Goal: Information Seeking & Learning: Learn about a topic

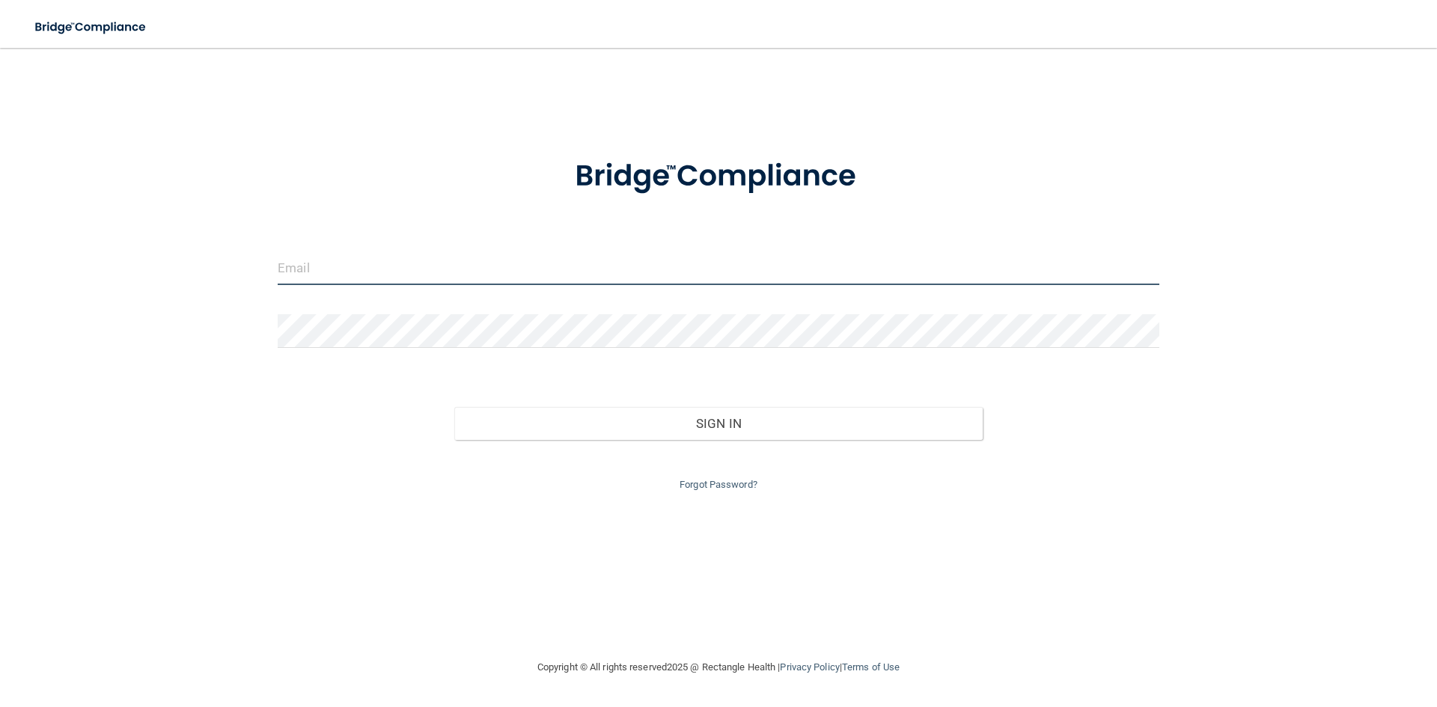
click at [330, 269] on input "email" at bounding box center [719, 268] width 882 height 34
type input "[EMAIL_ADDRESS][DOMAIN_NAME]"
click at [722, 480] on link "Forgot Password?" at bounding box center [719, 484] width 78 height 11
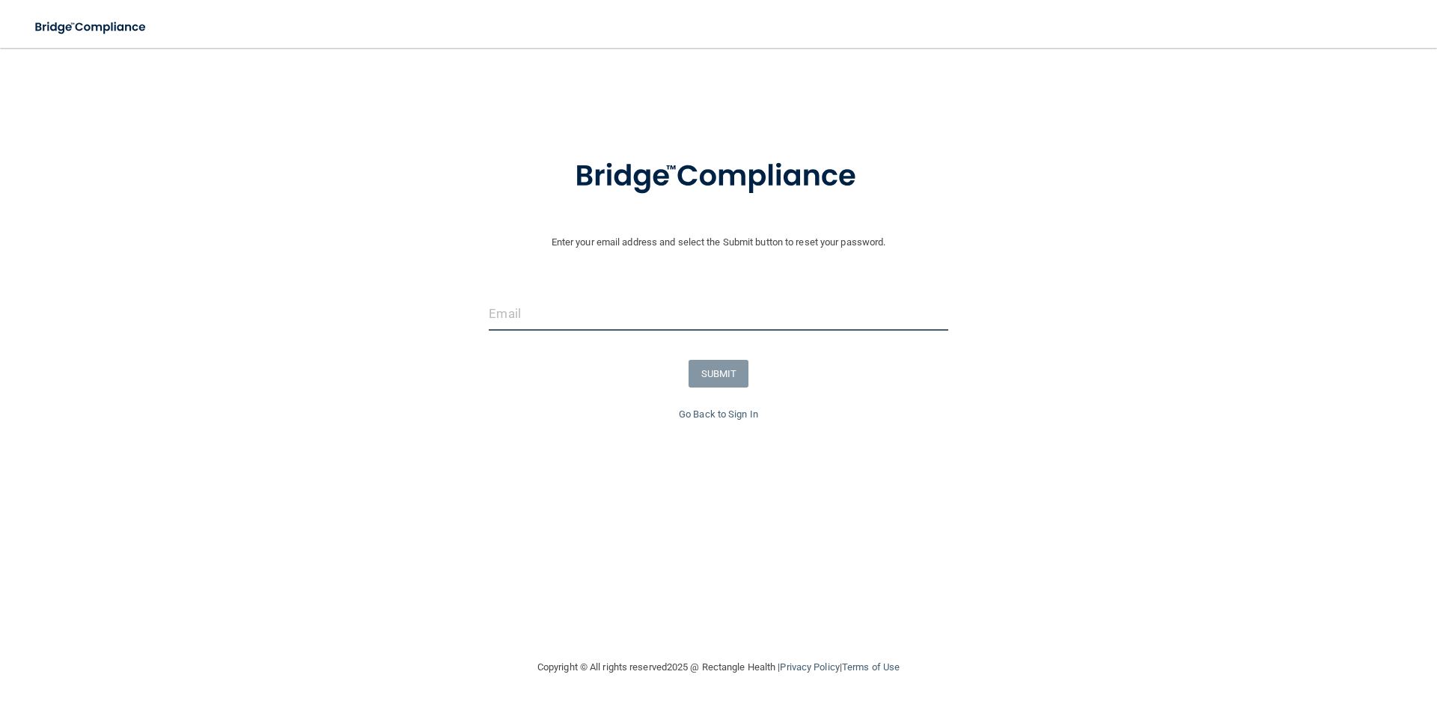
click at [556, 314] on input "email" at bounding box center [718, 314] width 459 height 34
type input "[EMAIL_ADDRESS][DOMAIN_NAME]"
click at [731, 379] on button "SUBMIT" at bounding box center [719, 374] width 61 height 28
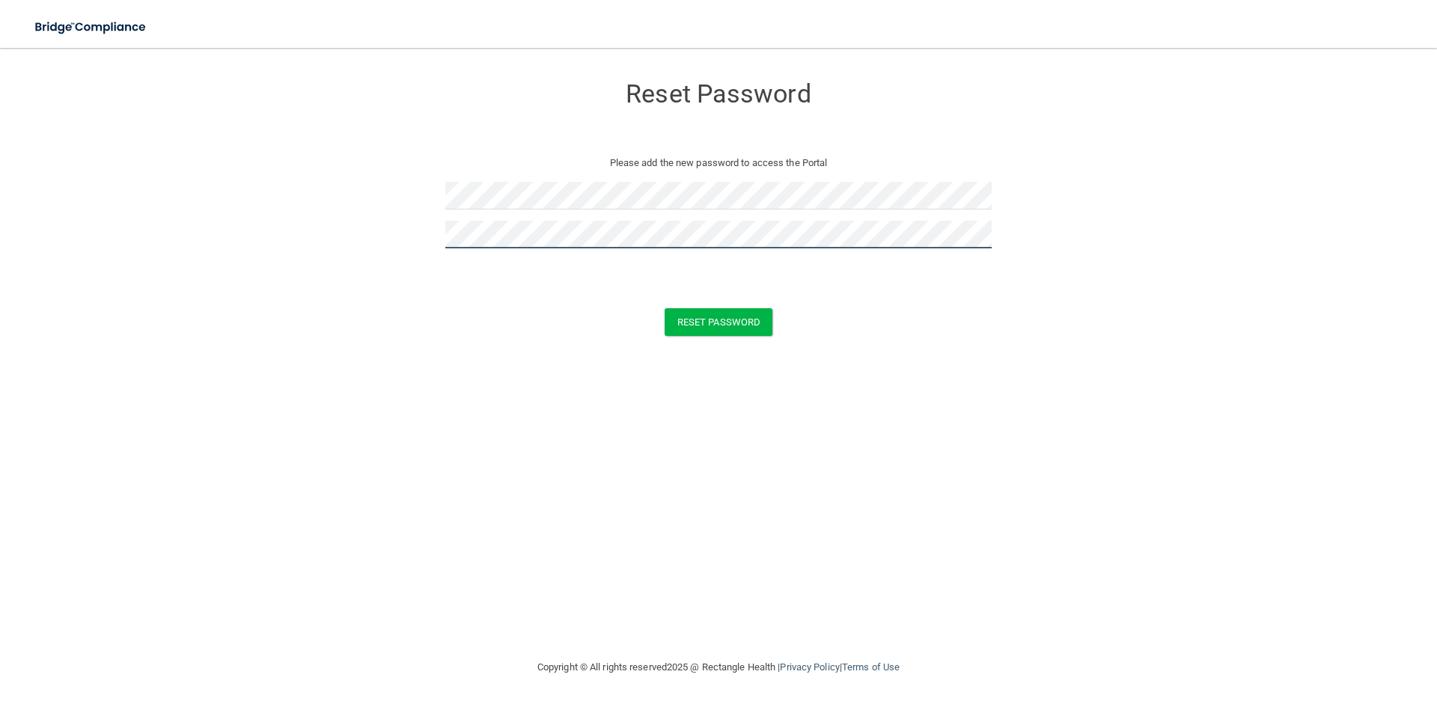
click at [665, 308] on button "Reset Password" at bounding box center [719, 322] width 108 height 28
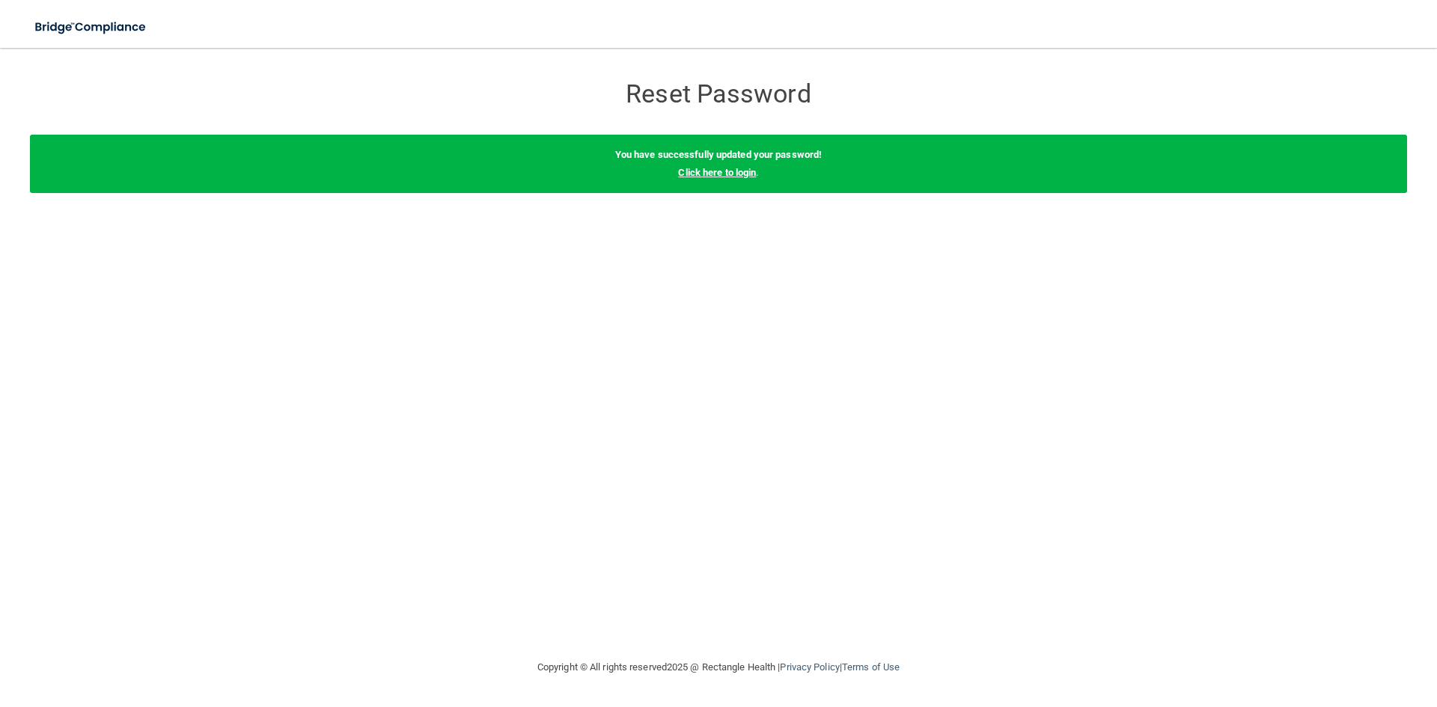
click at [739, 175] on link "Click here to login" at bounding box center [717, 172] width 78 height 11
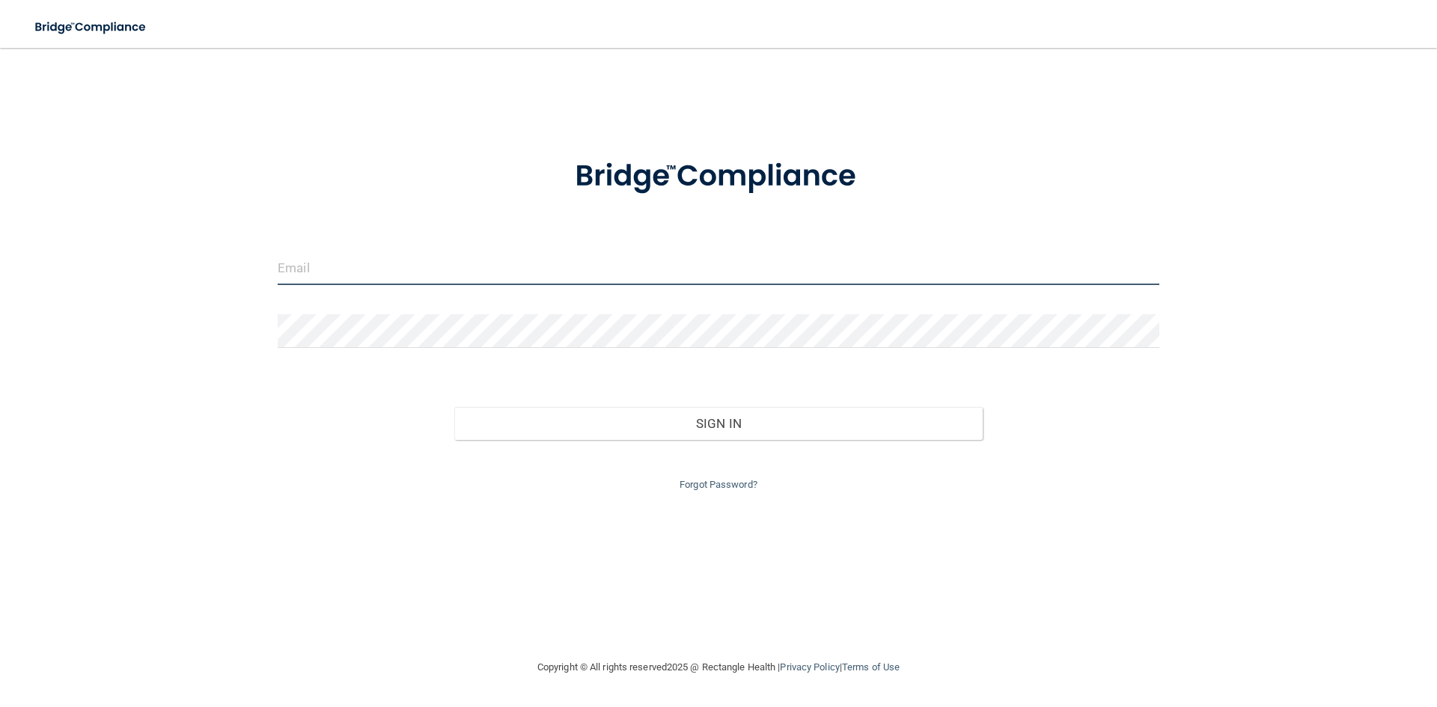
type input "[EMAIL_ADDRESS][DOMAIN_NAME]"
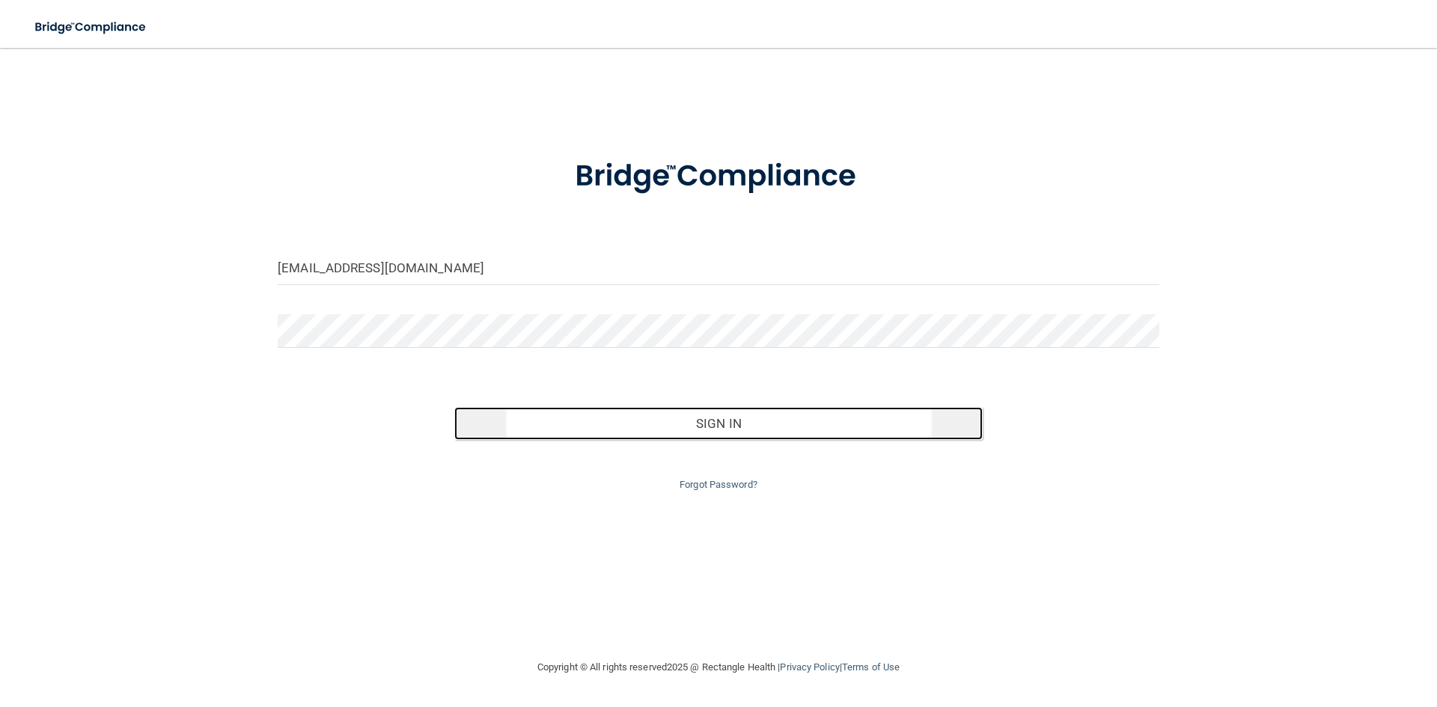
click at [769, 418] on button "Sign In" at bounding box center [718, 423] width 529 height 33
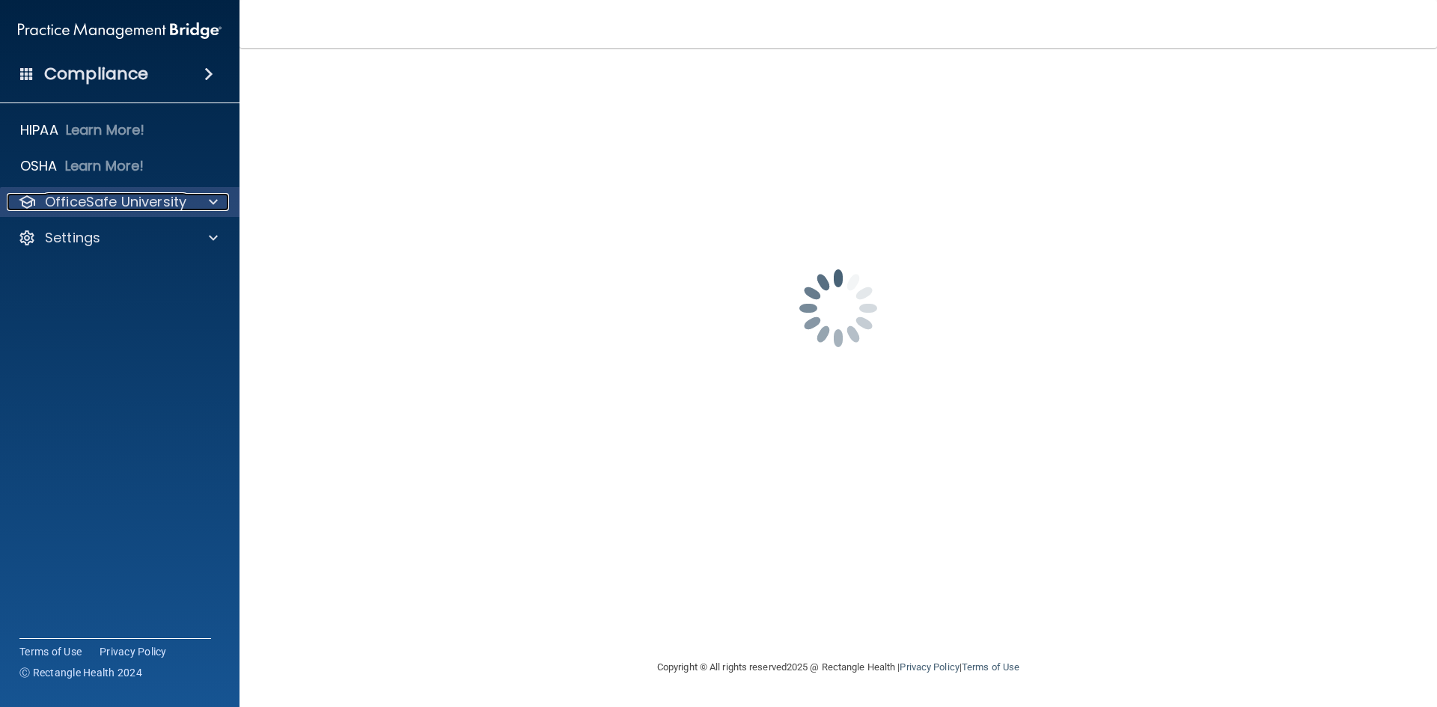
click at [216, 204] on span at bounding box center [213, 202] width 9 height 18
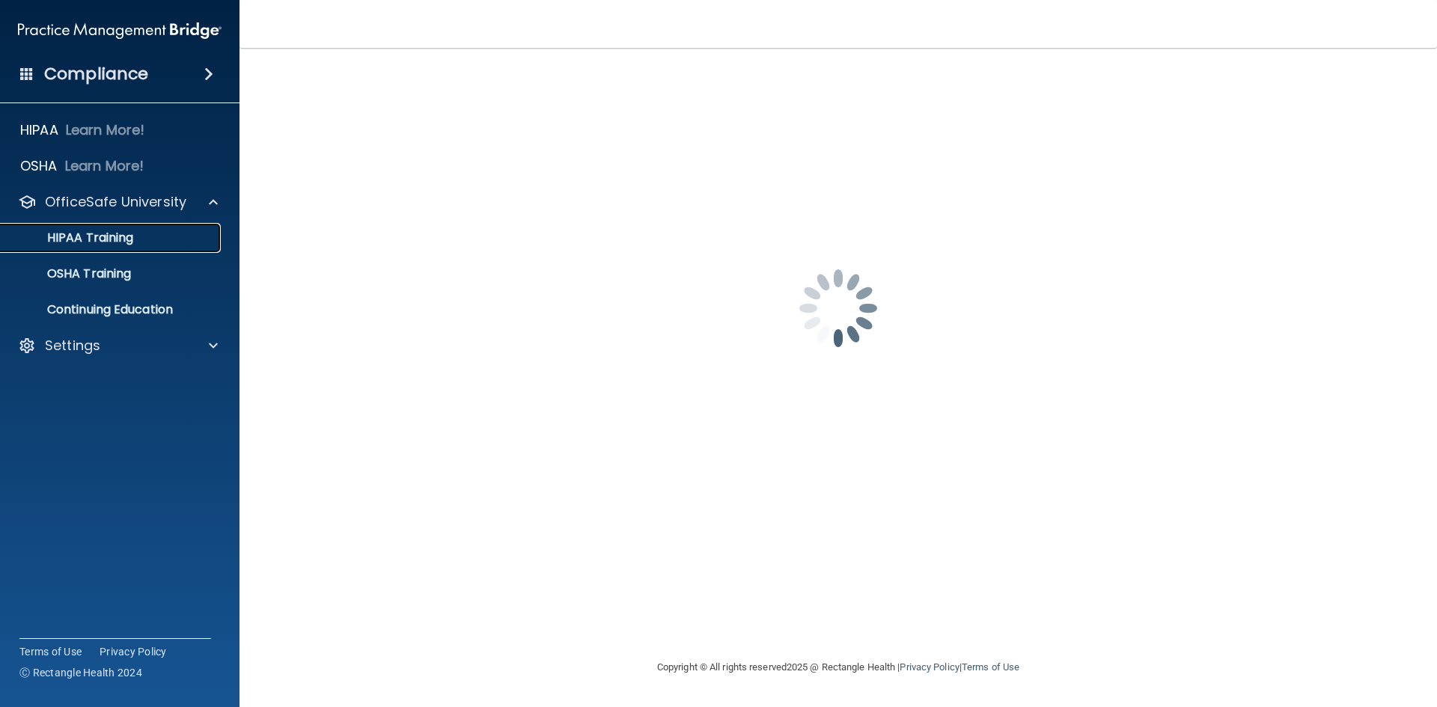
click at [143, 231] on div "HIPAA Training" at bounding box center [112, 238] width 204 height 15
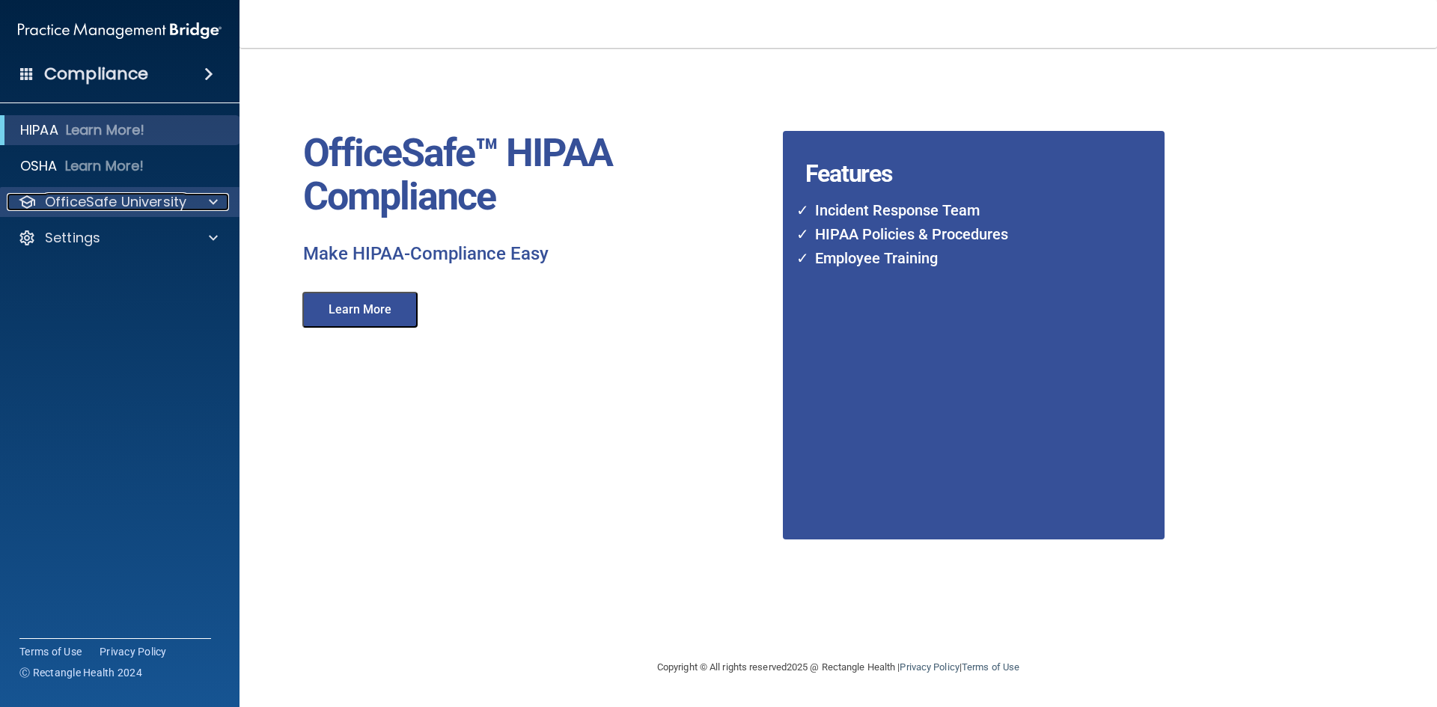
click at [213, 199] on span at bounding box center [213, 202] width 9 height 18
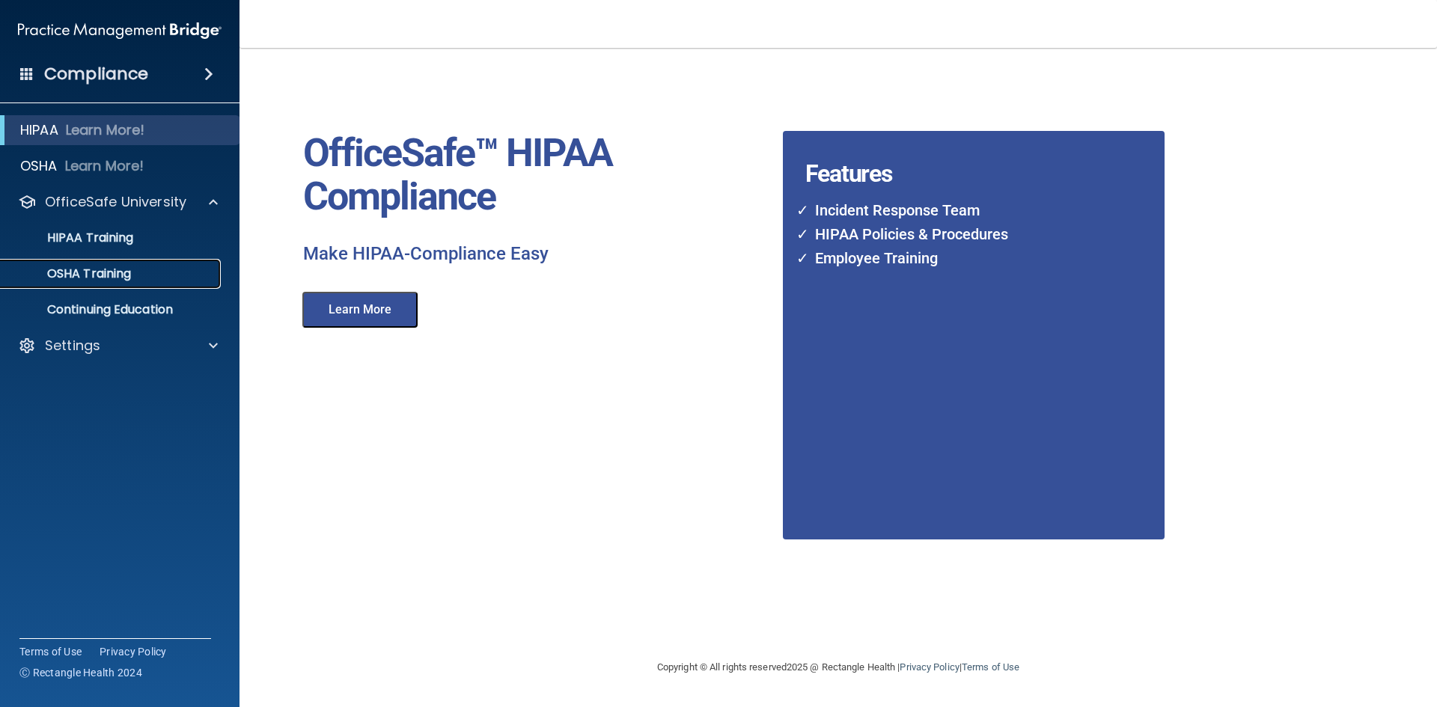
click at [141, 269] on div "OSHA Training" at bounding box center [112, 273] width 204 height 15
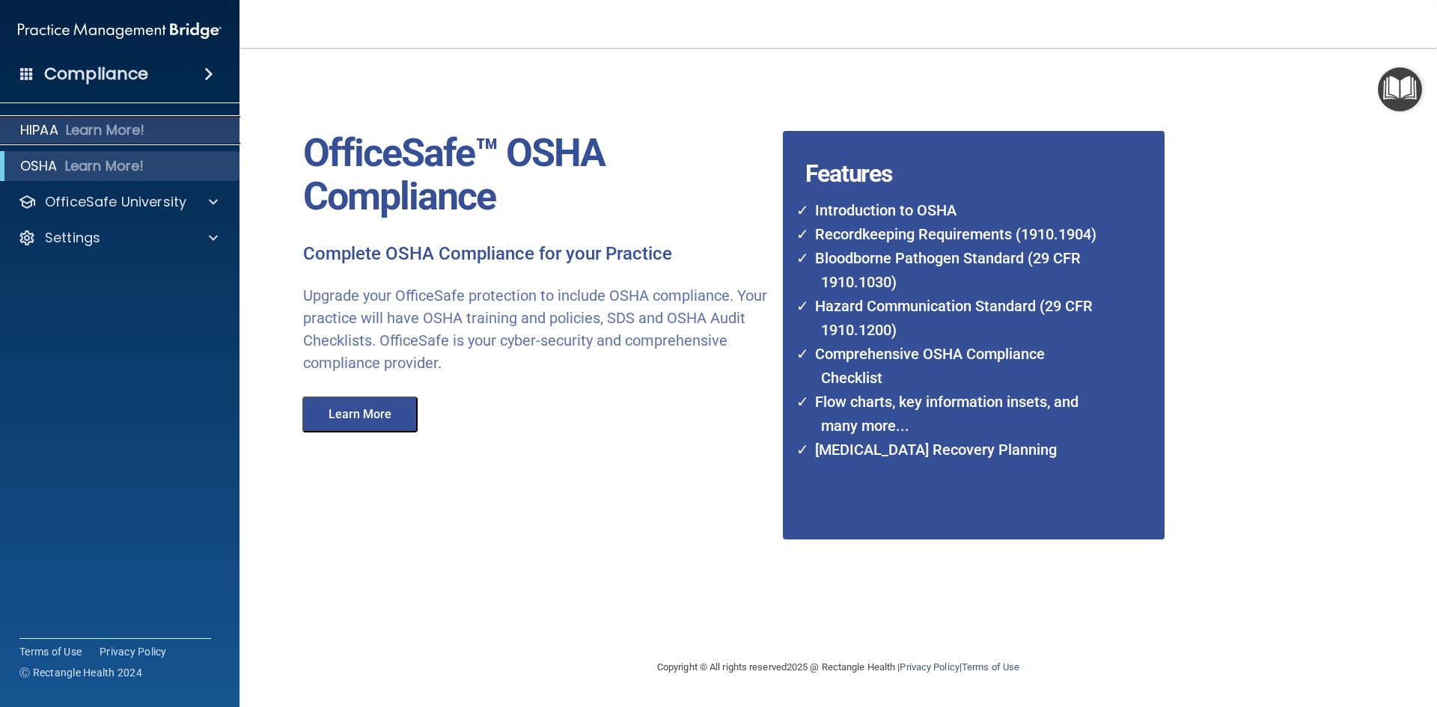
click at [142, 130] on p "Learn More!" at bounding box center [105, 130] width 79 height 18
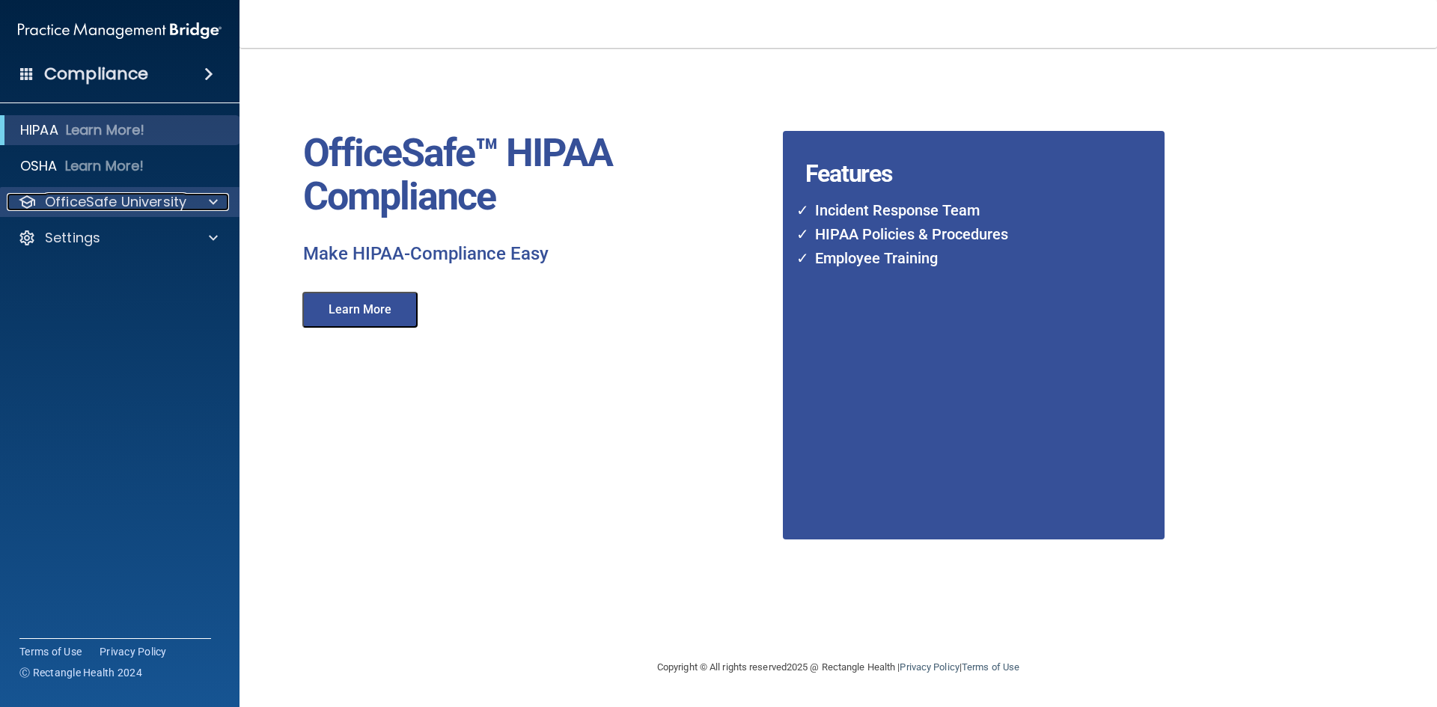
click at [223, 198] on div at bounding box center [210, 202] width 37 height 18
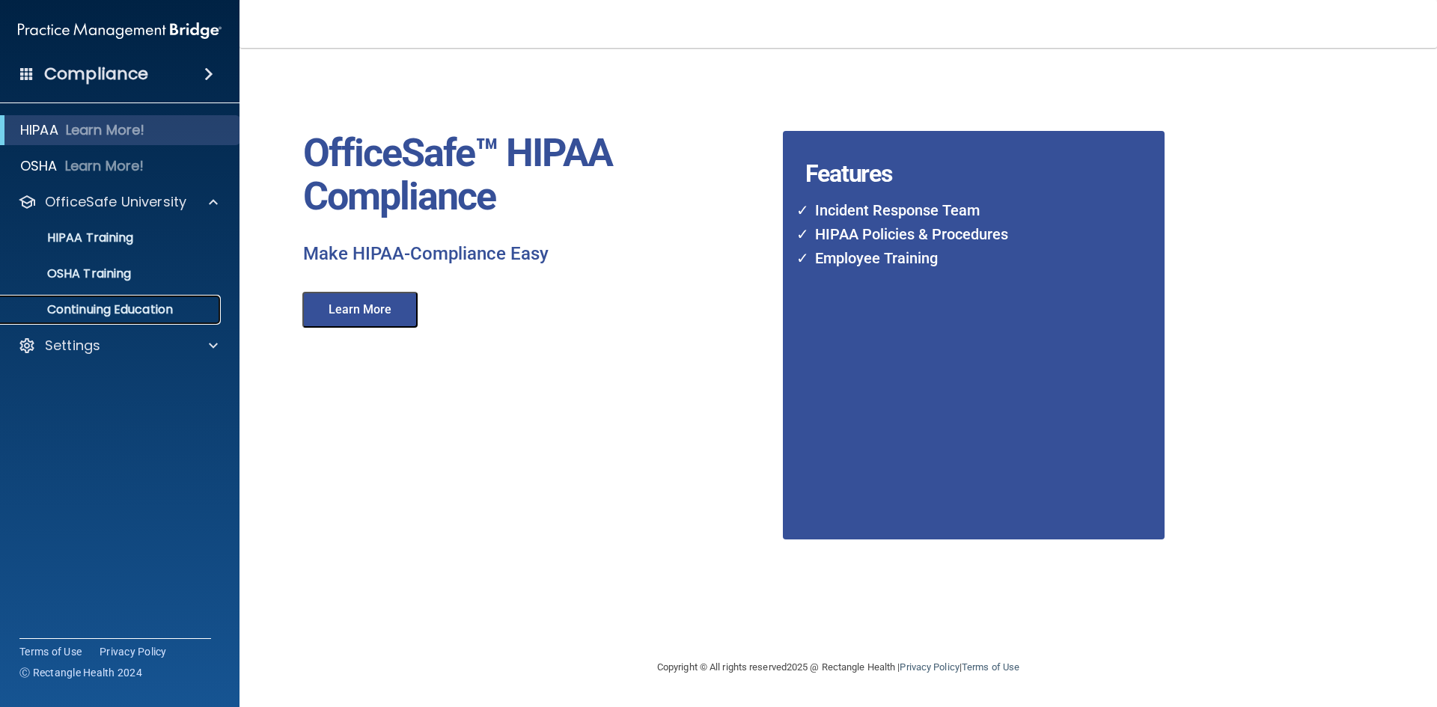
click at [120, 312] on p "Continuing Education" at bounding box center [112, 309] width 204 height 15
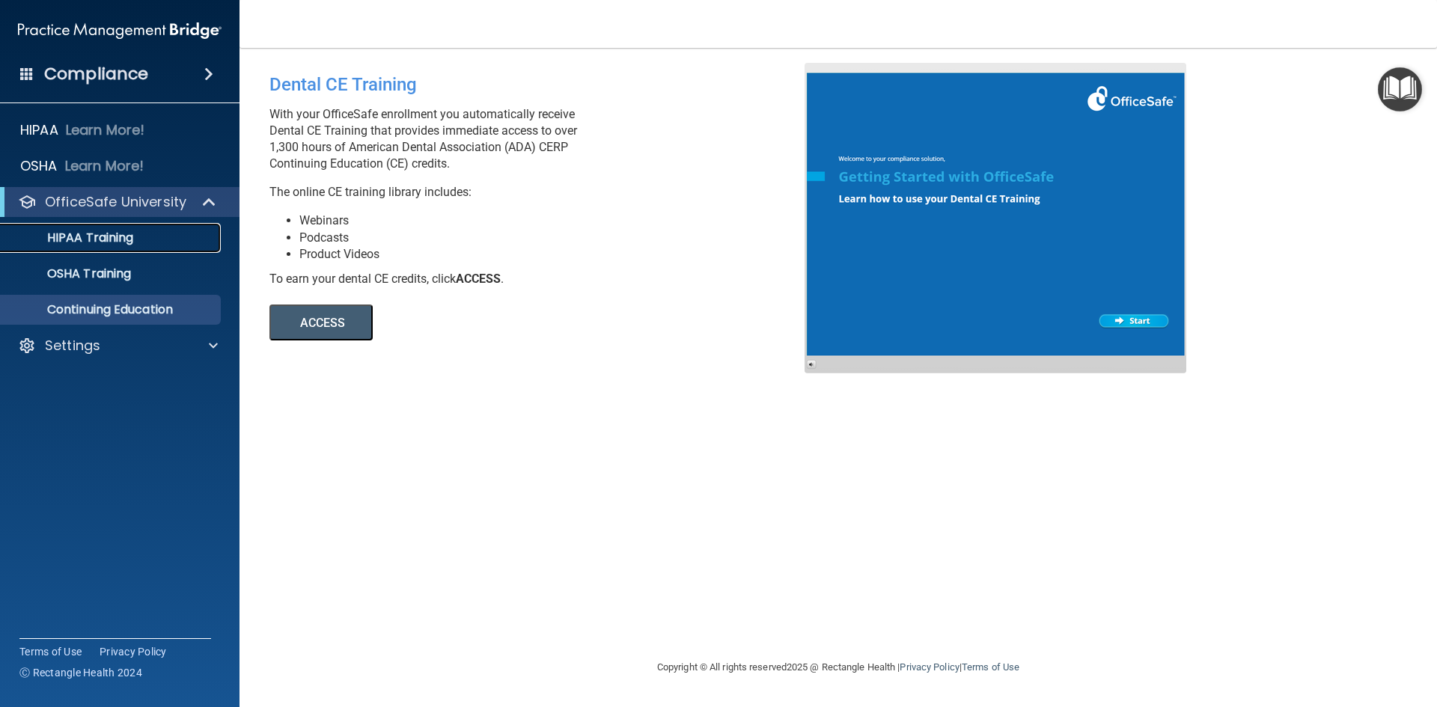
click at [124, 232] on p "HIPAA Training" at bounding box center [71, 238] width 123 height 15
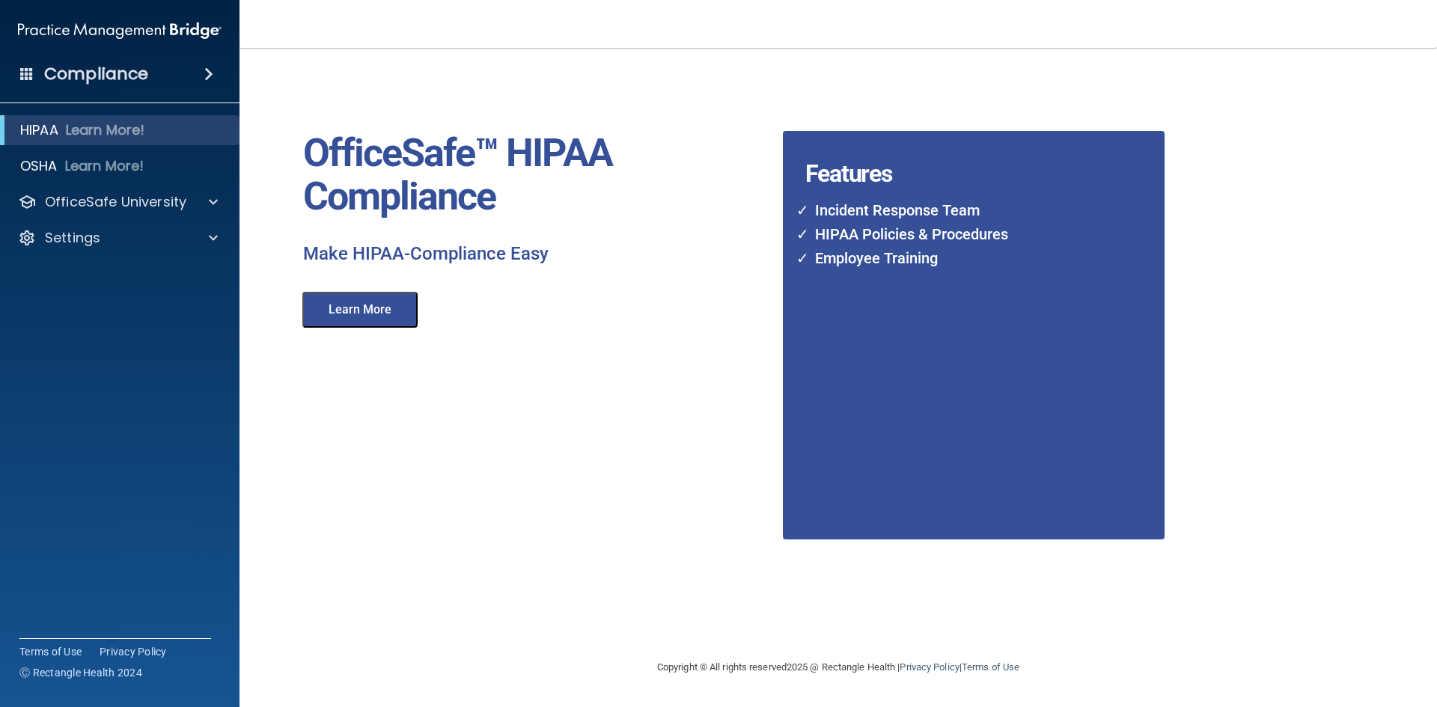
click at [348, 311] on button "Learn More" at bounding box center [359, 310] width 115 height 36
click at [166, 75] on div "Compliance" at bounding box center [120, 74] width 240 height 33
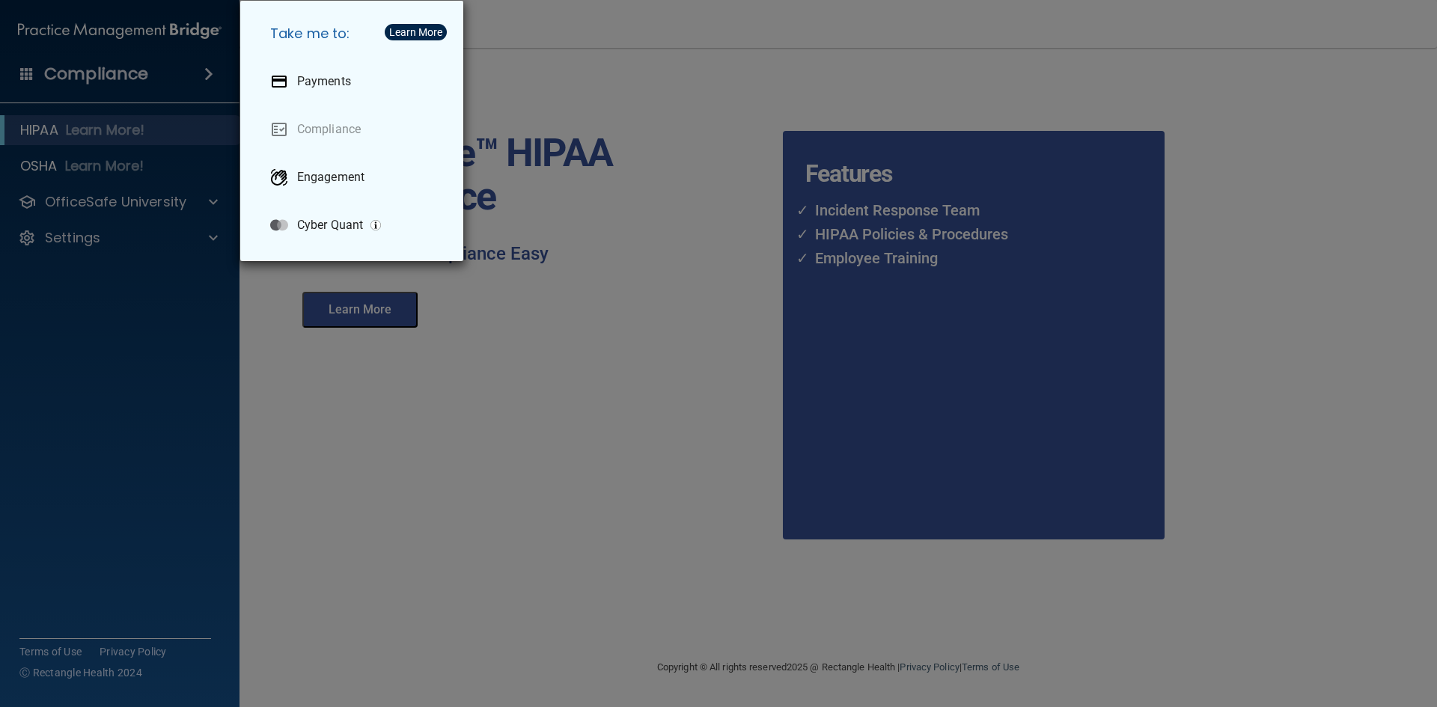
click at [146, 504] on div "Take me to: Payments Compliance Engagement Cyber Quant" at bounding box center [718, 353] width 1437 height 707
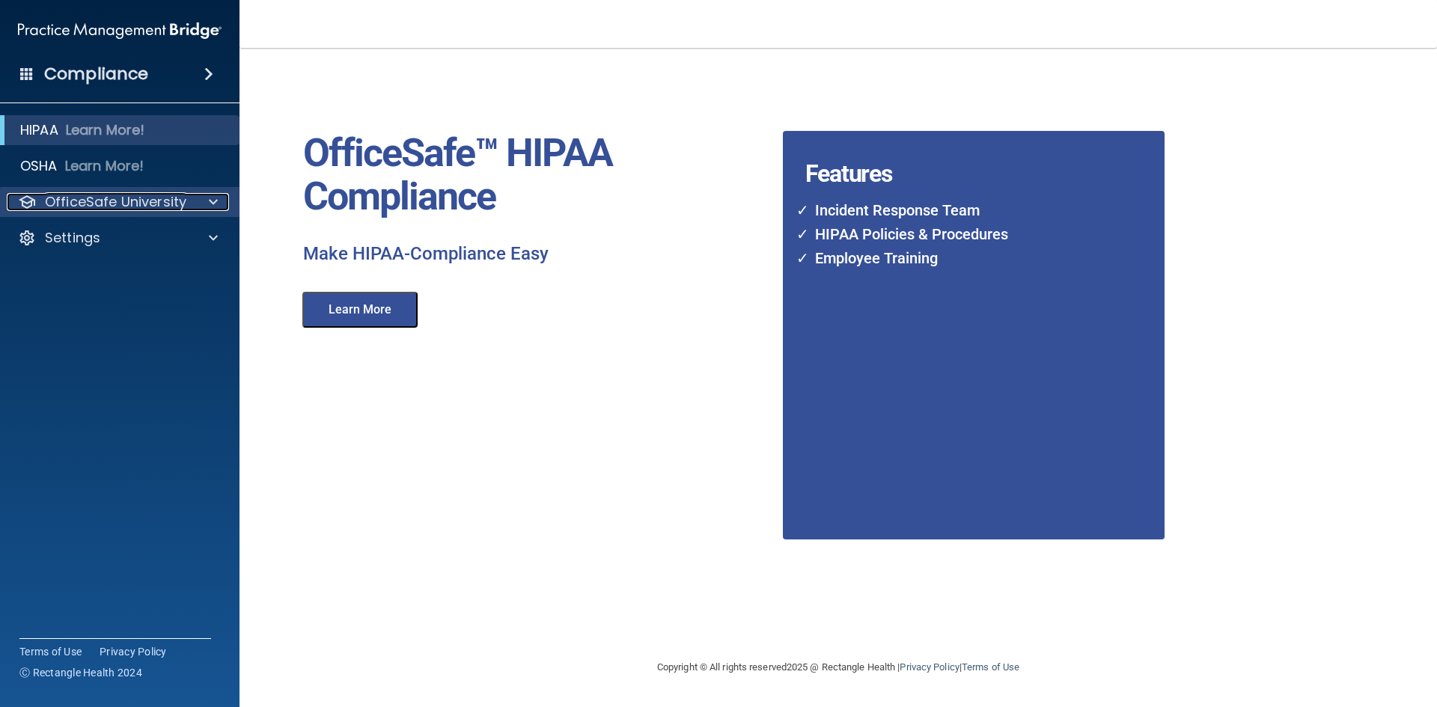
click at [195, 204] on div at bounding box center [210, 202] width 37 height 18
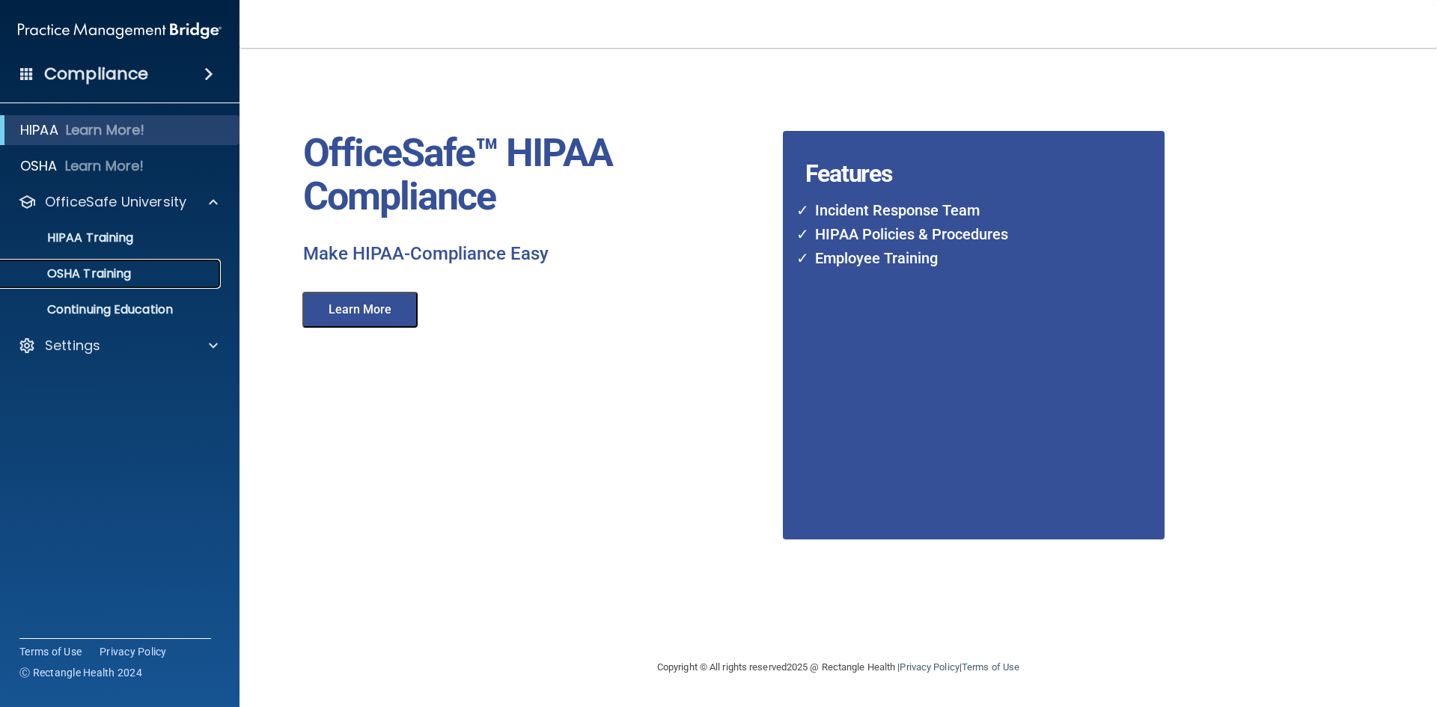
click at [121, 270] on p "OSHA Training" at bounding box center [70, 273] width 121 height 15
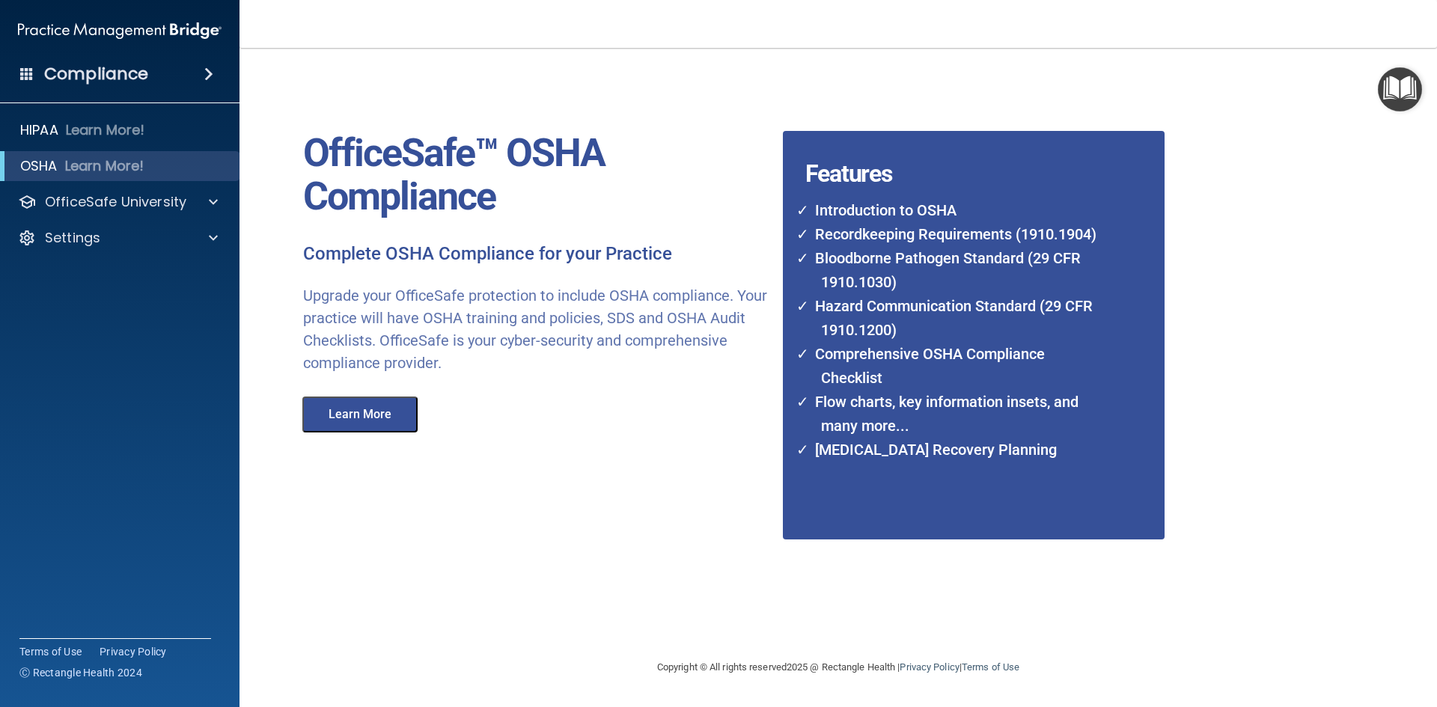
click at [1033, 478] on div "Introduction to OSHA Recordkeeping Requirements (1910.1904) Bloodborne Pathogen…" at bounding box center [944, 337] width 323 height 293
drag, startPoint x: 772, startPoint y: 449, endPoint x: 787, endPoint y: 437, distance: 19.2
click at [774, 447] on div "Features Introduction to OSHA Recordkeeping Requirements (1910.1904) Bloodborne…" at bounding box center [1028, 301] width 513 height 477
drag, startPoint x: 907, startPoint y: 311, endPoint x: 814, endPoint y: 251, distance: 110.4
click at [906, 311] on li "Hazard Communication Standard (29 CFR 1910.1200)" at bounding box center [955, 318] width 299 height 48
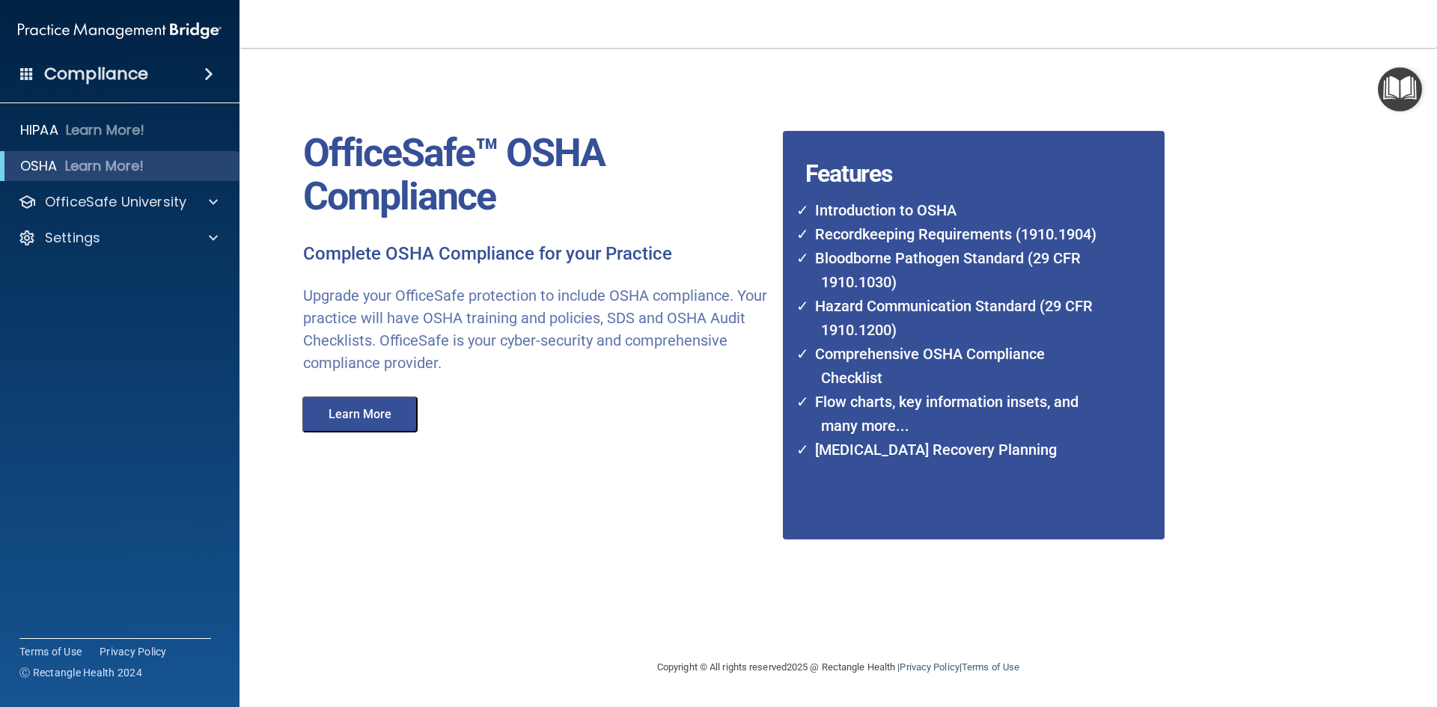
click at [814, 251] on li "Bloodborne Pathogen Standard (29 CFR 1910.1030)" at bounding box center [955, 270] width 299 height 48
click at [775, 259] on div "Features Introduction to OSHA Recordkeeping Requirements (1910.1904) Bloodborne…" at bounding box center [1028, 301] width 513 height 477
click at [613, 273] on div "Complete OSHA Compliance for your Practice" at bounding box center [537, 264] width 491 height 42
drag, startPoint x: 605, startPoint y: 278, endPoint x: 653, endPoint y: 395, distance: 127.2
click at [606, 307] on div "OfficeSafe™ OSHA Compliance Complete OSHA Compliance for your Practice Upgrade …" at bounding box center [537, 248] width 513 height 370
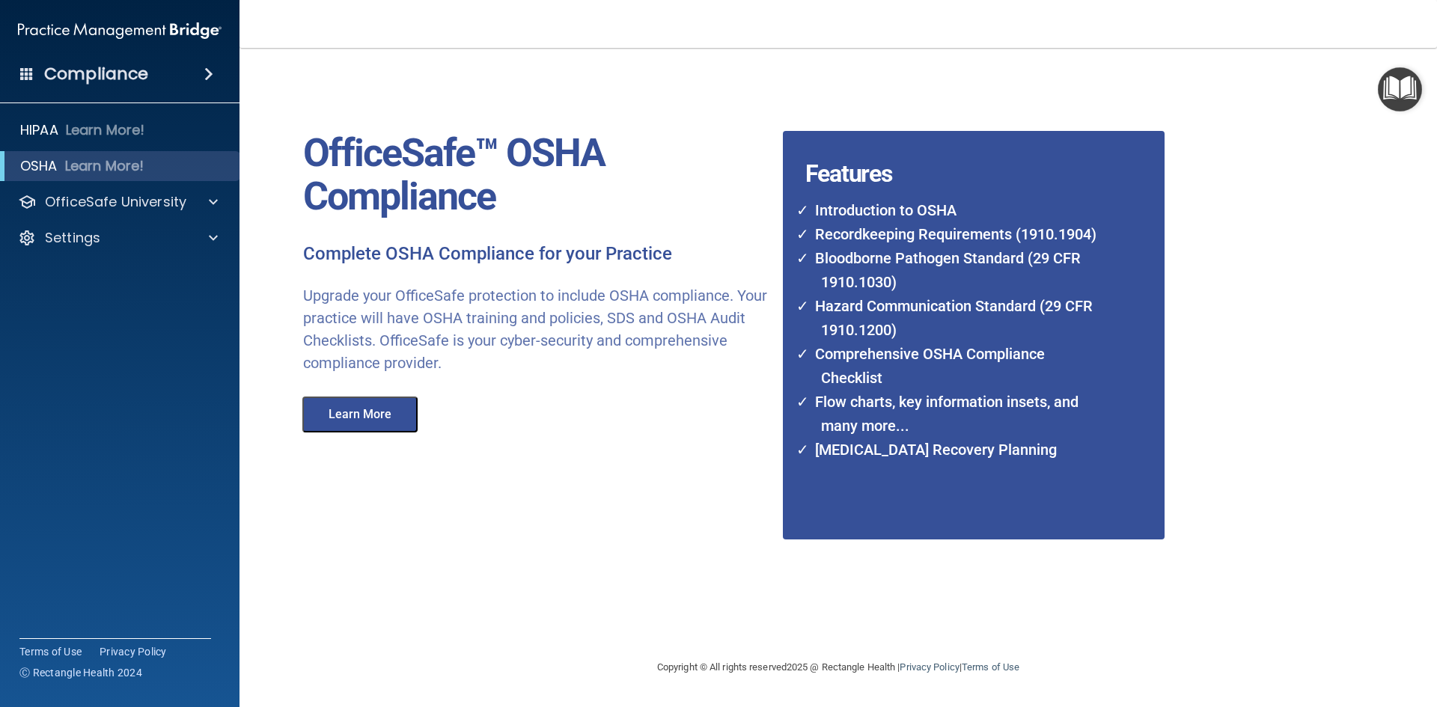
drag, startPoint x: 653, startPoint y: 395, endPoint x: 716, endPoint y: 354, distance: 74.5
click at [686, 378] on div "OfficeSafe™ OSHA Compliance Complete OSHA Compliance for your Practice Upgrade …" at bounding box center [537, 248] width 513 height 370
click at [906, 280] on li "Bloodborne Pathogen Standard (29 CFR 1910.1030)" at bounding box center [955, 270] width 299 height 48
click at [802, 171] on div "Features Introduction to OSHA Recordkeeping Requirements (1910.1904) Bloodborne…" at bounding box center [974, 335] width 382 height 409
drag, startPoint x: 739, startPoint y: 195, endPoint x: 422, endPoint y: 255, distance: 322.9
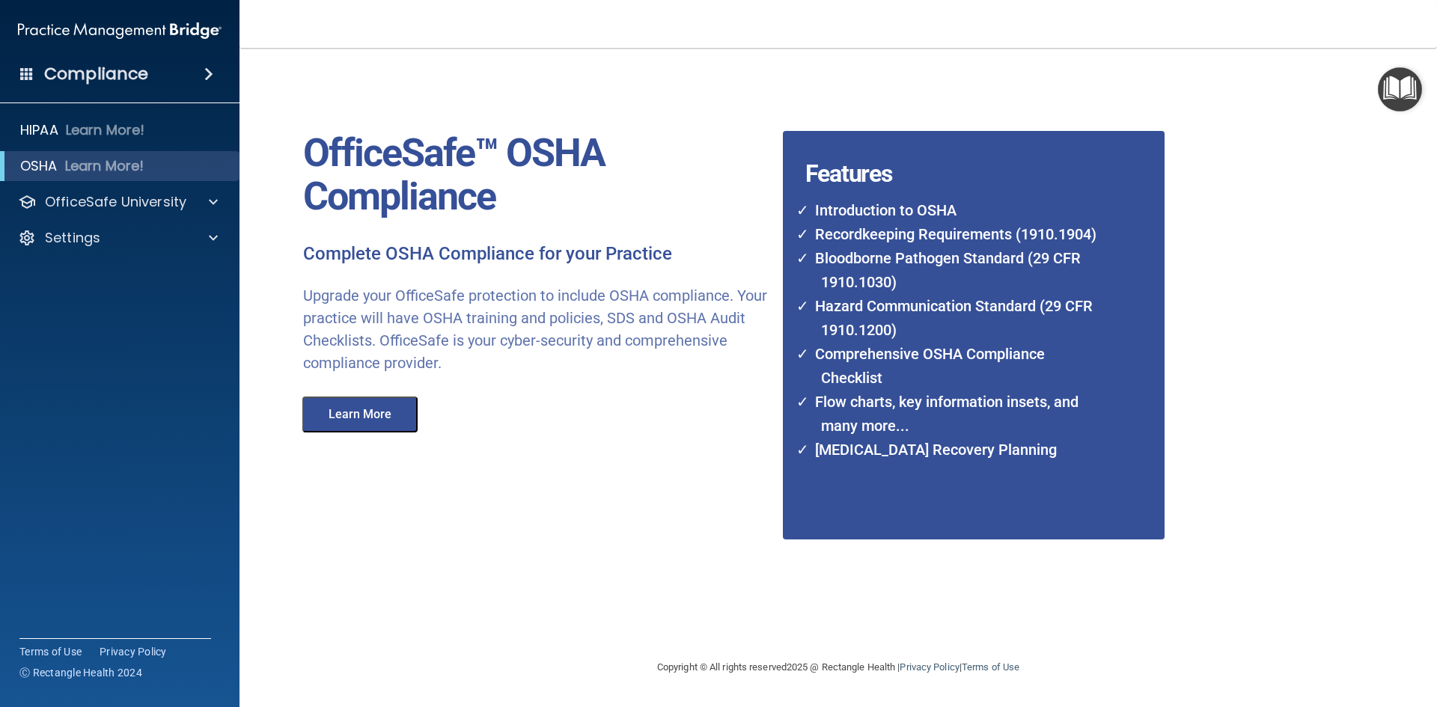
click at [718, 207] on p "OfficeSafe™ OSHA Compliance" at bounding box center [537, 175] width 469 height 87
click at [207, 238] on div at bounding box center [210, 238] width 37 height 18
click at [149, 272] on p "My Account" at bounding box center [112, 273] width 204 height 15
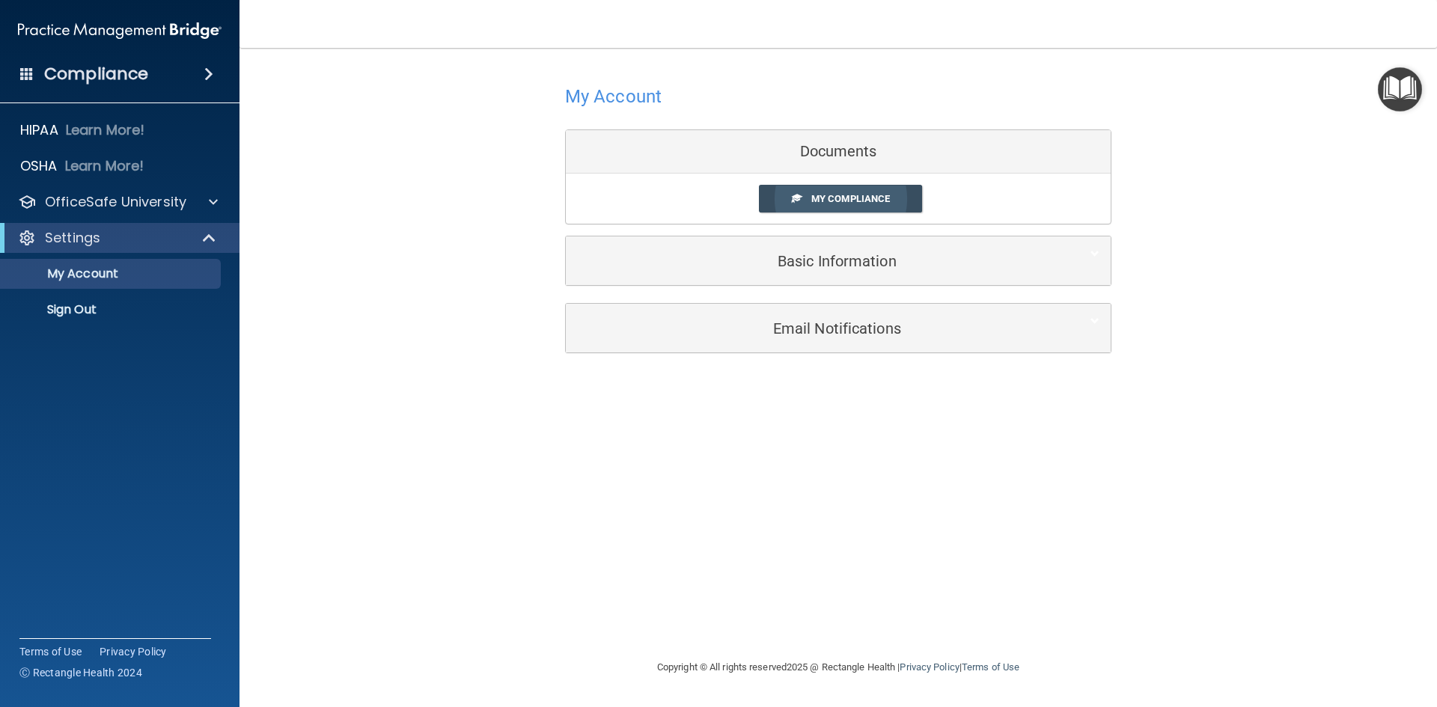
click at [882, 207] on link "My Compliance" at bounding box center [841, 199] width 164 height 28
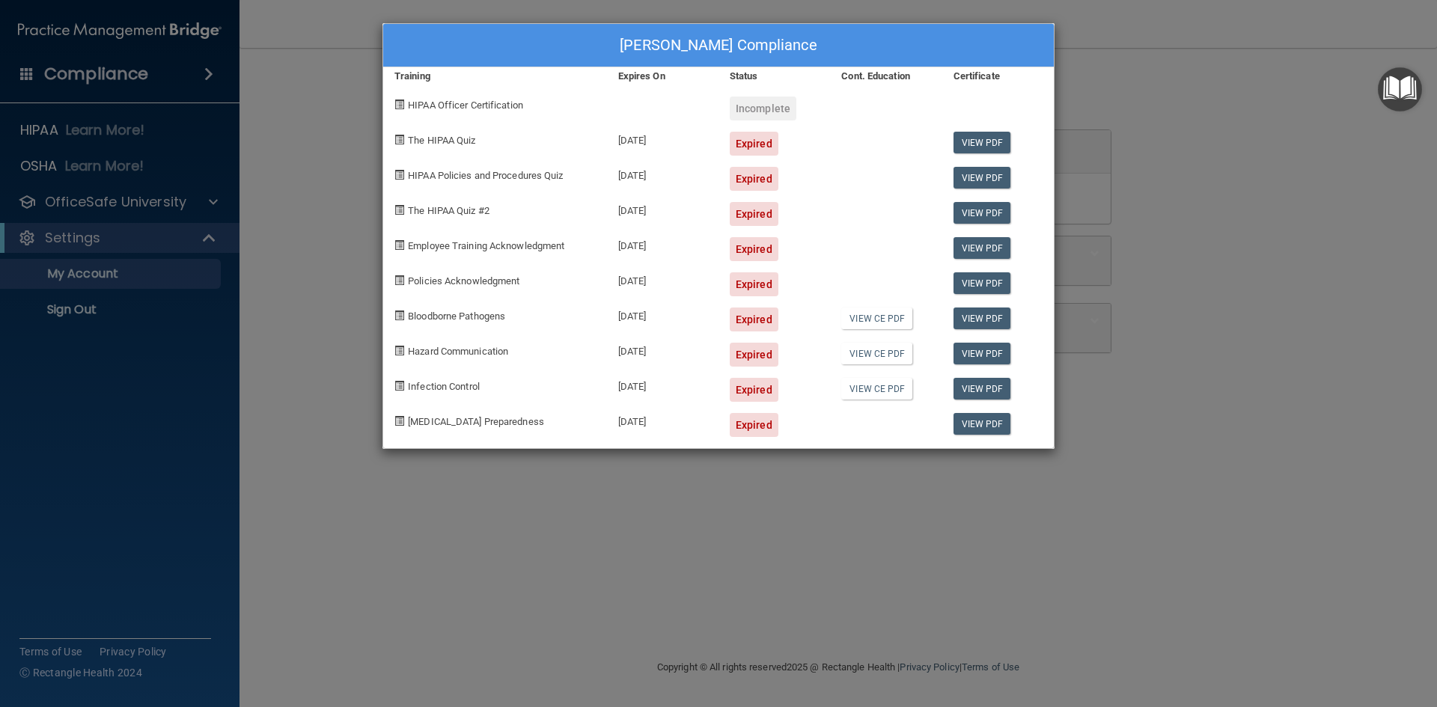
click at [743, 209] on div "Expired" at bounding box center [754, 214] width 49 height 24
click at [769, 156] on div "Expired" at bounding box center [775, 173] width 112 height 35
click at [977, 143] on link "View PDF" at bounding box center [983, 143] width 58 height 22
click at [1016, 492] on div "Ashley Ray's Compliance Training Expires On Status Cont. Education Certificate …" at bounding box center [718, 353] width 1437 height 707
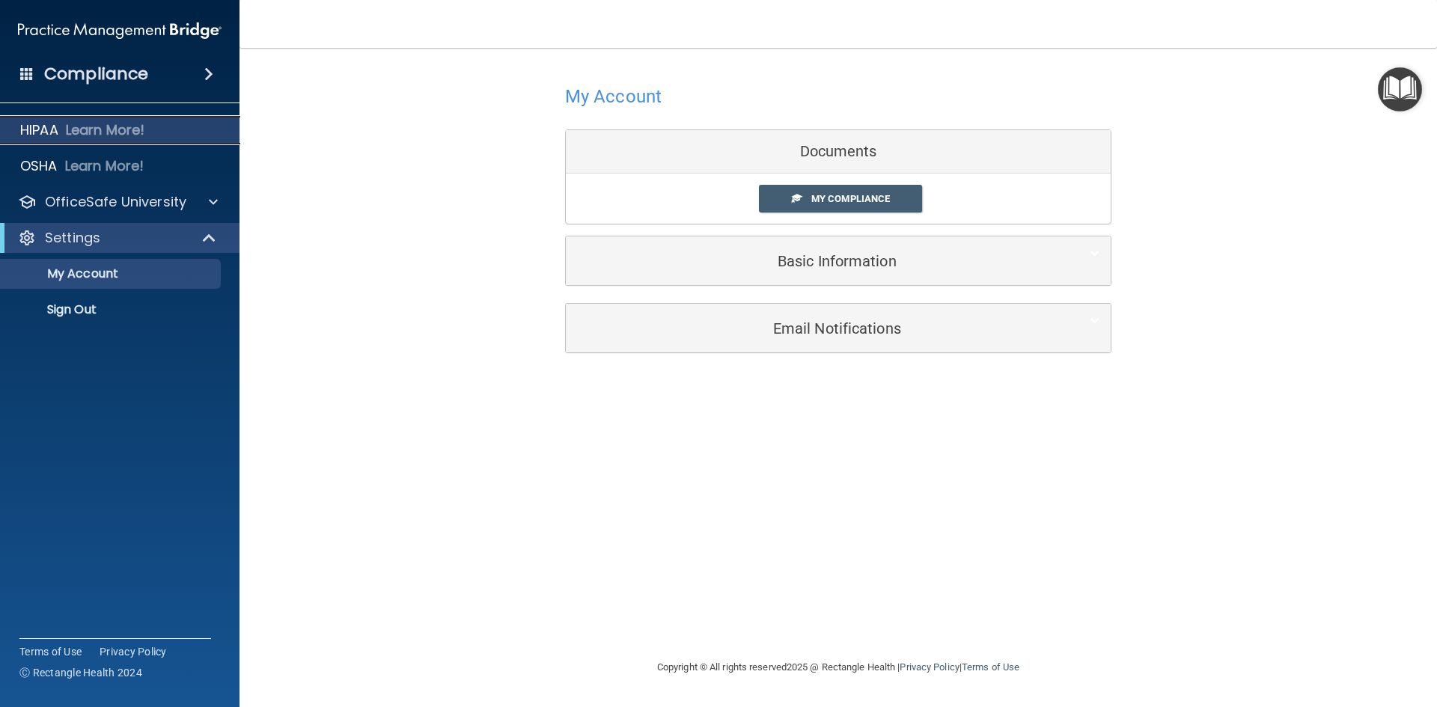
click at [128, 122] on p "Learn More!" at bounding box center [105, 130] width 79 height 18
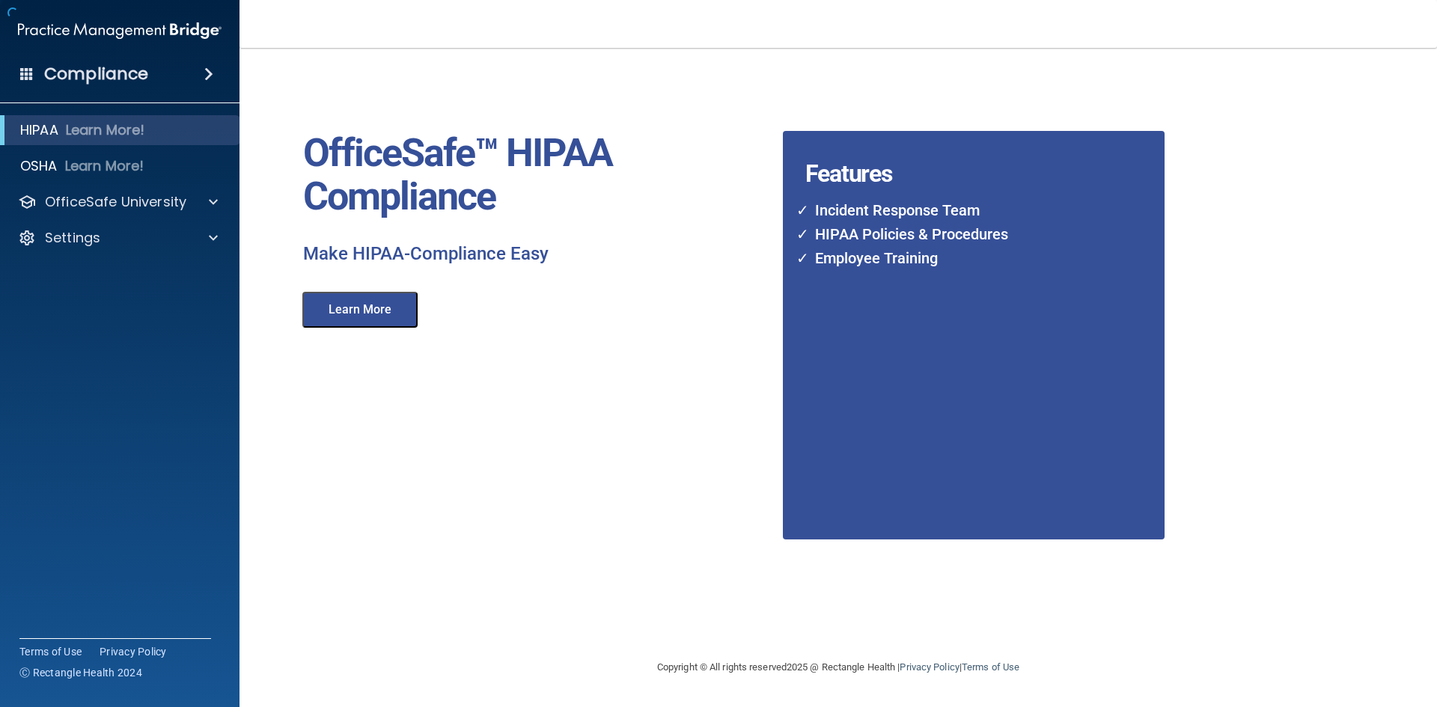
click at [337, 313] on button "Learn More" at bounding box center [359, 310] width 115 height 36
click at [210, 194] on span at bounding box center [213, 202] width 9 height 18
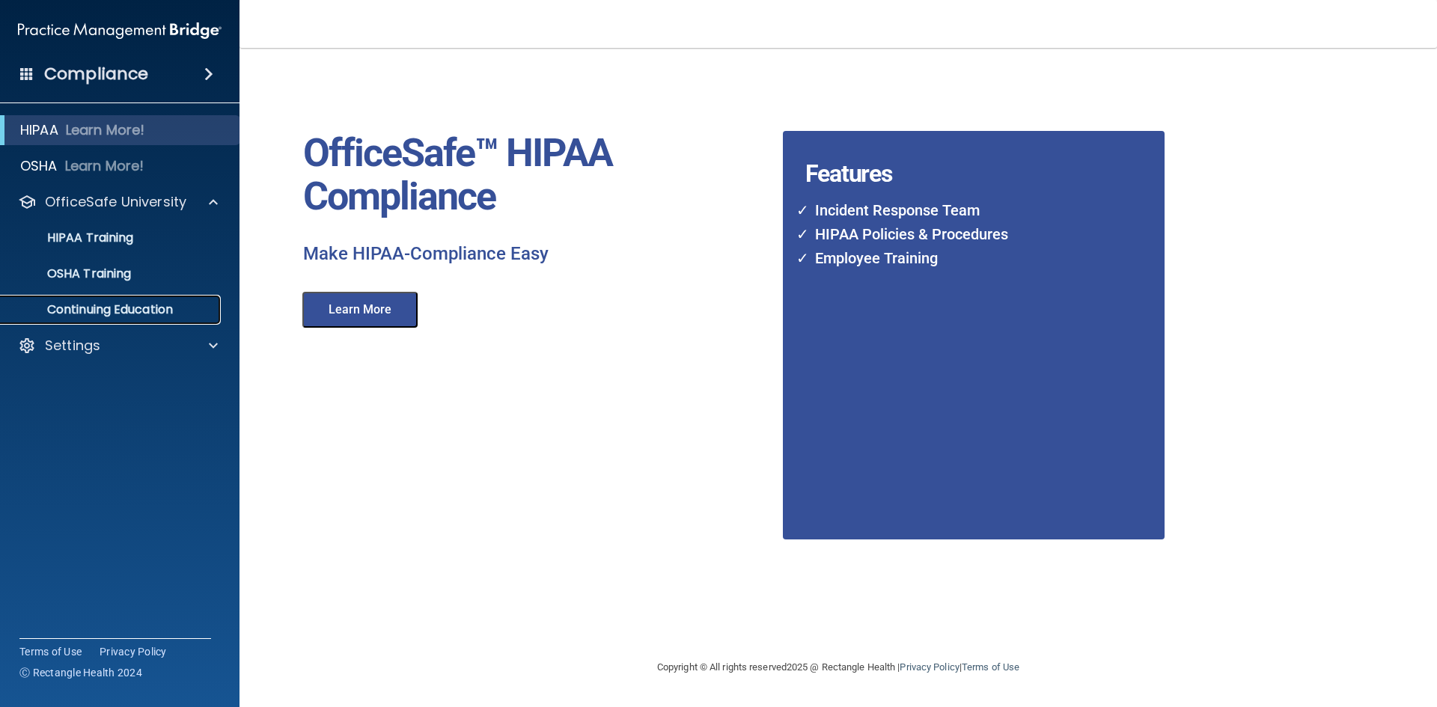
click at [138, 303] on p "Continuing Education" at bounding box center [112, 309] width 204 height 15
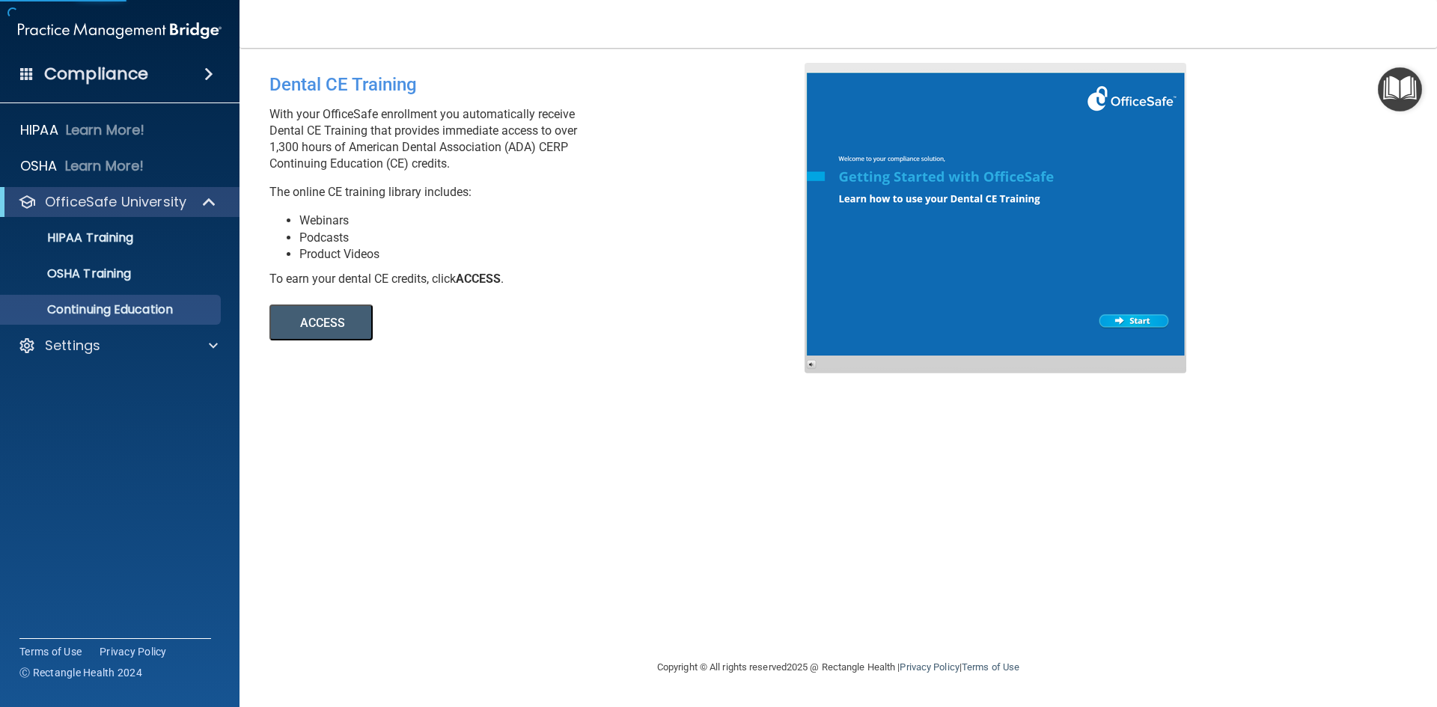
click at [326, 323] on button "ACCESS" at bounding box center [320, 323] width 103 height 36
click at [144, 234] on div "HIPAA Training" at bounding box center [112, 238] width 204 height 15
